Goal: Task Accomplishment & Management: Manage account settings

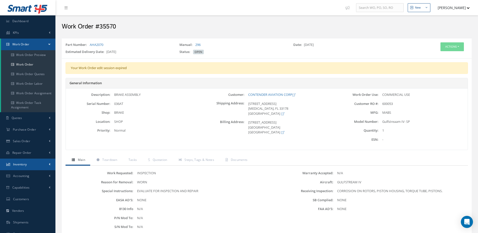
click at [38, 164] on link "Inventory" at bounding box center [27, 164] width 55 height 12
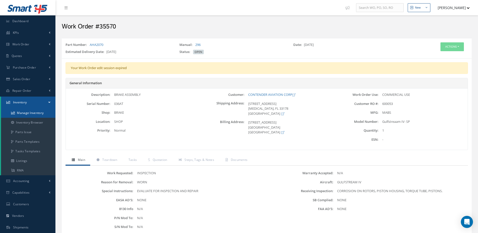
click at [30, 112] on link "Manage Inventory" at bounding box center [28, 113] width 54 height 10
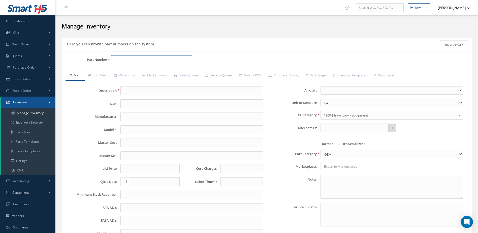
click at [154, 57] on input "Part Number" at bounding box center [151, 59] width 81 height 9
click at [164, 73] on span "BRAKE" at bounding box center [196, 72] width 76 height 5
type input "AH54450"
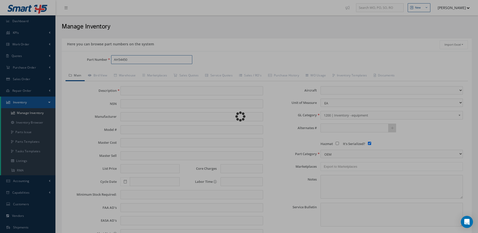
type input "BRAKE"
type input "0.00"
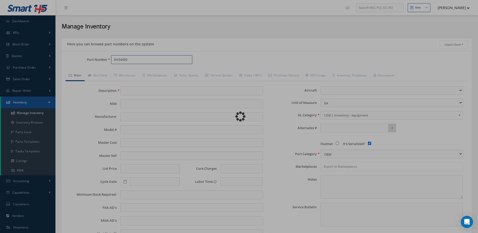
select select
checkbox input "true"
type textarea "FRANMONTILLA8H74@GMAIL.COM 2 FRENOS EXCHANGE OR OUTRIGHT."
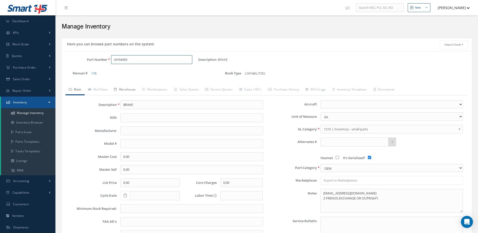
type input "AH54450"
click at [127, 90] on link "Warehouse" at bounding box center [125, 90] width 28 height 11
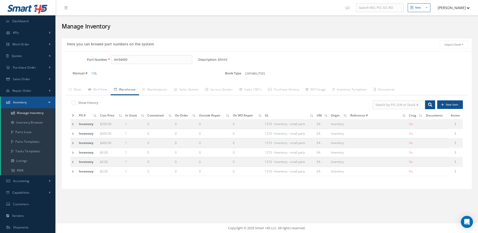
click at [72, 114] on icon at bounding box center [73, 115] width 2 height 3
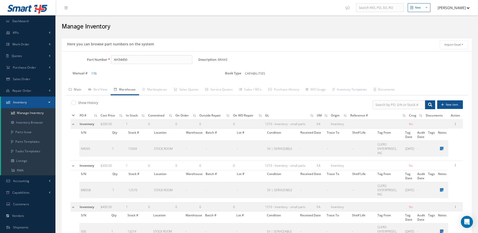
click at [77, 88] on link "Main" at bounding box center [75, 90] width 19 height 11
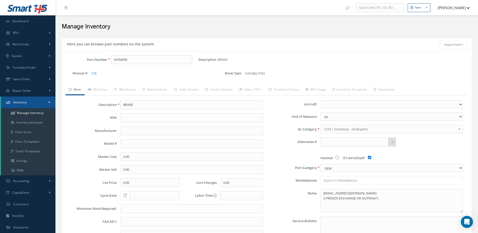
click at [32, 103] on link "Inventory" at bounding box center [28, 103] width 54 height 12
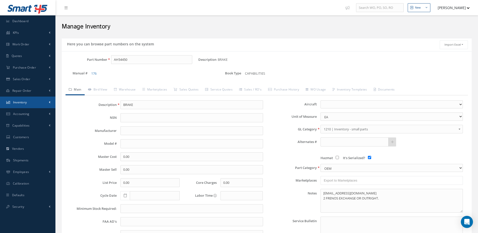
click at [32, 103] on link "Inventory" at bounding box center [27, 103] width 55 height 12
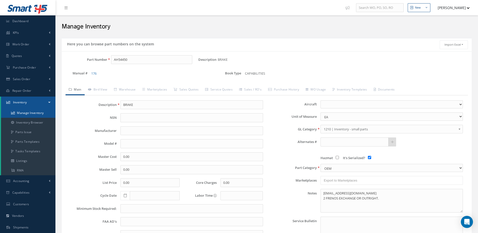
click at [31, 110] on link "Manage Inventory" at bounding box center [28, 113] width 54 height 10
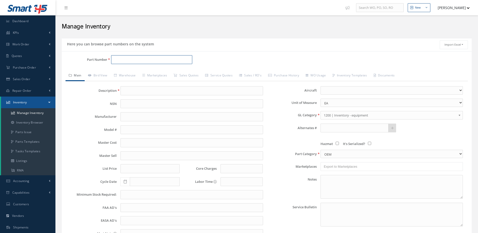
drag, startPoint x: 0, startPoint y: 0, endPoint x: 135, endPoint y: 59, distance: 147.7
click at [135, 59] on input "Part Number" at bounding box center [151, 59] width 81 height 9
type input "5007397-1"
click at [162, 71] on span "MAIN WHEEL ASSY" at bounding box center [196, 72] width 76 height 5
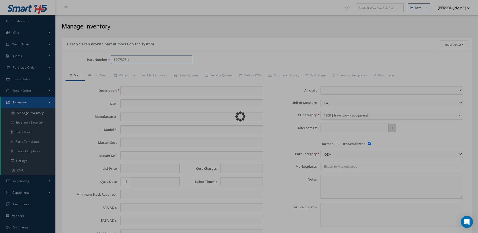
type input "MAIN WHEEL ASSY"
type input "."
type input "8907.23"
type input "10479.09"
type input "15905.76"
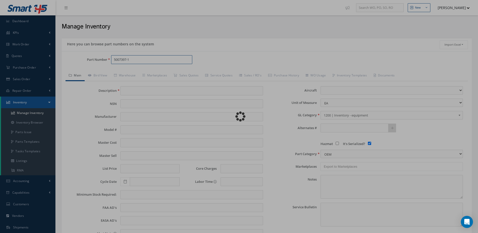
type input "0.00"
select select
checkbox input "true"
type textarea "FEB/2022: STD OH / OH EX $1,250.00 CORE VALUE $5,250.000 OR OUTRIGHT $6,000. ST…"
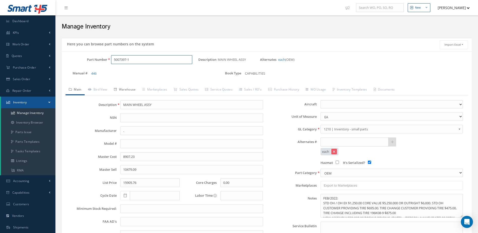
type input "5007397-1"
click at [126, 89] on link "Warehouse" at bounding box center [125, 90] width 28 height 11
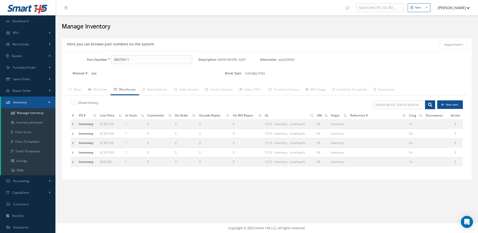
click at [72, 115] on icon at bounding box center [73, 115] width 2 height 3
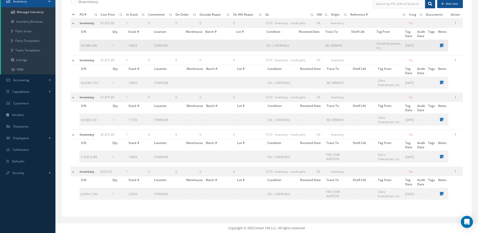
scroll to position [76, 0]
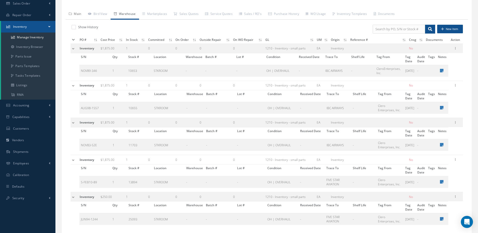
click at [76, 15] on link "Main" at bounding box center [75, 14] width 19 height 11
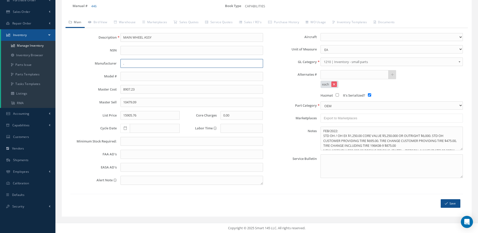
click at [144, 67] on input "." at bounding box center [191, 63] width 142 height 9
drag, startPoint x: 148, startPoint y: 76, endPoint x: 149, endPoint y: 85, distance: 8.4
click at [149, 82] on ul "Description [PERSON_NAME] [PERSON_NAME] AIRCRAFT BREAKING SYSTEM" at bounding box center [196, 83] width 152 height 30
click at [149, 90] on span "MEGGITT AIRCRAFT BREAKING SYSTEM" at bounding box center [160, 92] width 76 height 5
type input "MEGGITT AIRCRAFT BREAKING SYSTEM"
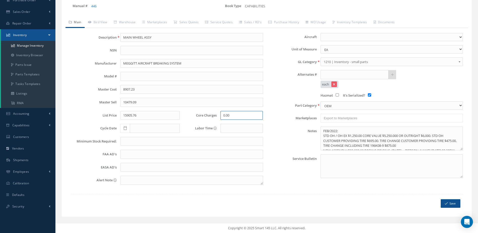
drag, startPoint x: 240, startPoint y: 113, endPoint x: 213, endPoint y: 122, distance: 28.7
click at [213, 122] on div "Description MAIN WHEEL ASSY NSN Manufacturer MEGGITT AIRCRAFT BREAKING SYSTEM M…" at bounding box center [167, 111] width 200 height 156
drag, startPoint x: 147, startPoint y: 115, endPoint x: 112, endPoint y: 125, distance: 36.6
click at [112, 125] on div "Description MAIN WHEEL ASSY NSN Manufacturer MEGGITT AIRCRAFT BREAKING SYSTEM M…" at bounding box center [167, 111] width 200 height 156
type input "33400.00"
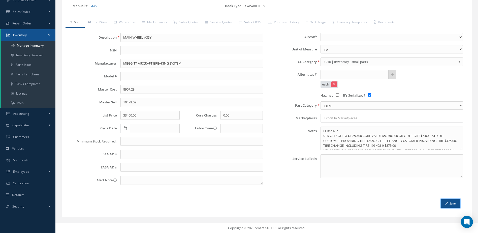
click at [450, 202] on button "Save" at bounding box center [451, 203] width 20 height 9
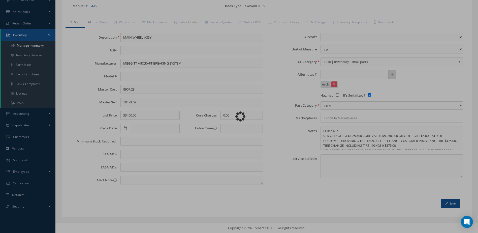
type textarea "FEB/2022: STD OH / OH EX $1,250.00 CORE VALUE $5,250.000 OR OUTRIGHT $6,000. ST…"
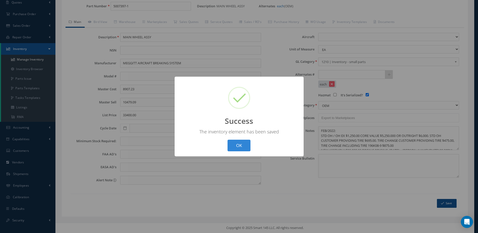
scroll to position [53, 0]
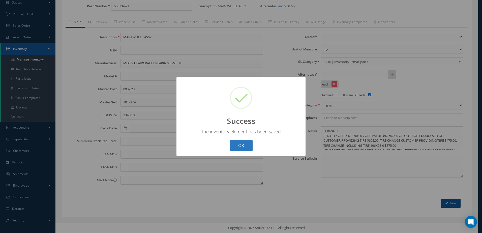
click at [241, 141] on button "OK" at bounding box center [241, 146] width 23 height 12
